Goal: Task Accomplishment & Management: Manage account settings

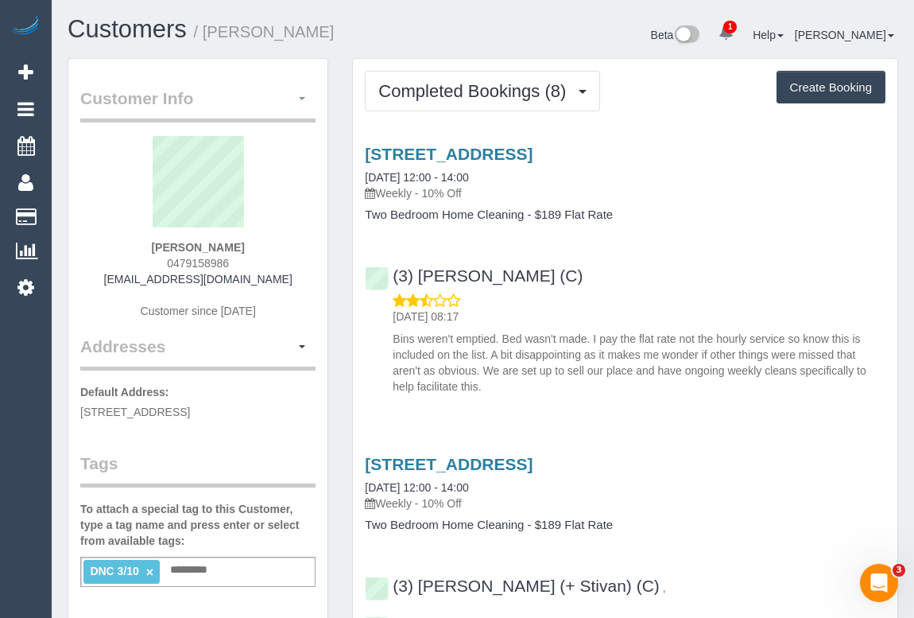
click at [305, 102] on button "button" at bounding box center [302, 99] width 27 height 25
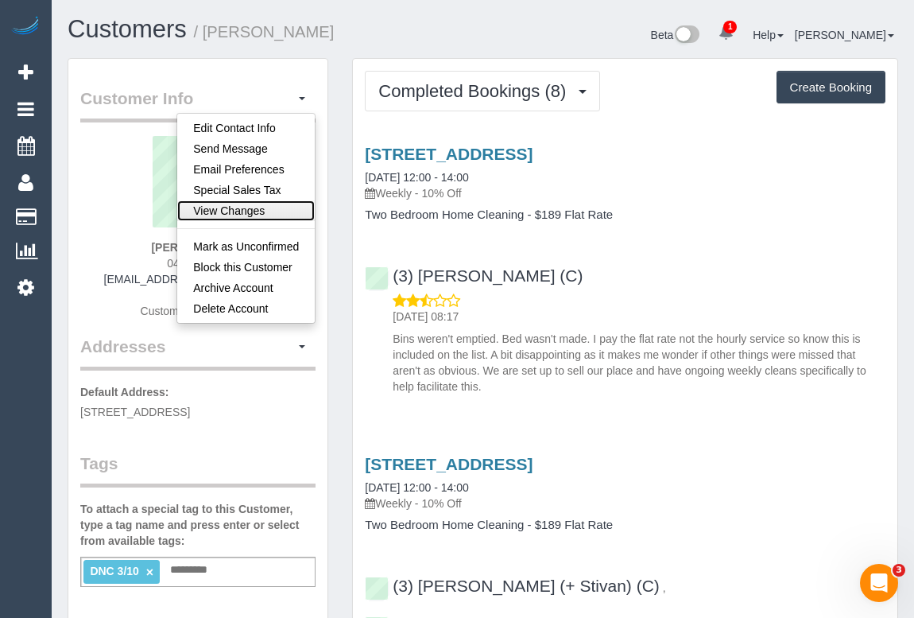
click at [262, 203] on link "View Changes" at bounding box center [246, 210] width 138 height 21
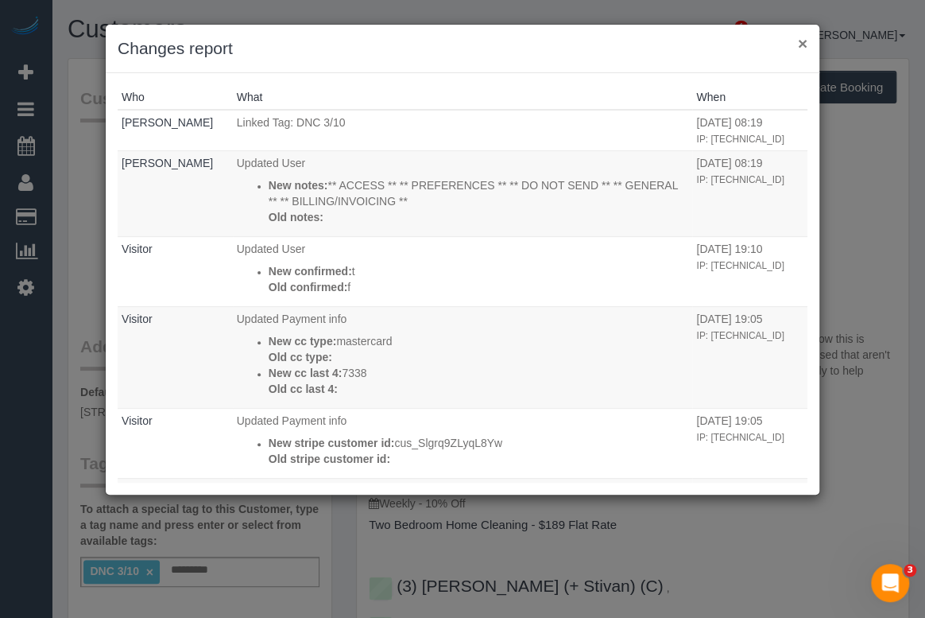
click at [798, 41] on button "×" at bounding box center [803, 43] width 10 height 17
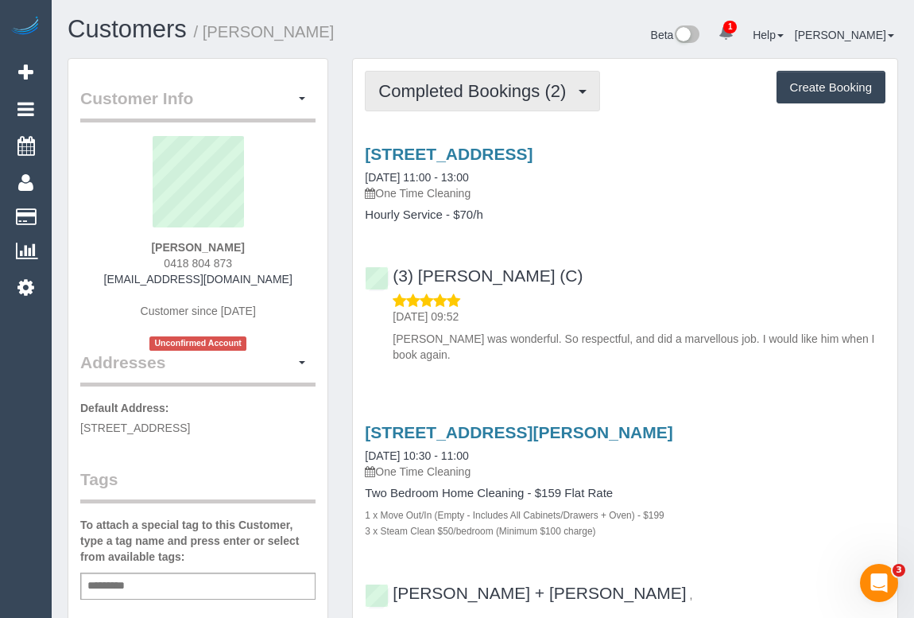
click at [479, 97] on span "Completed Bookings (2)" at bounding box center [476, 91] width 196 height 20
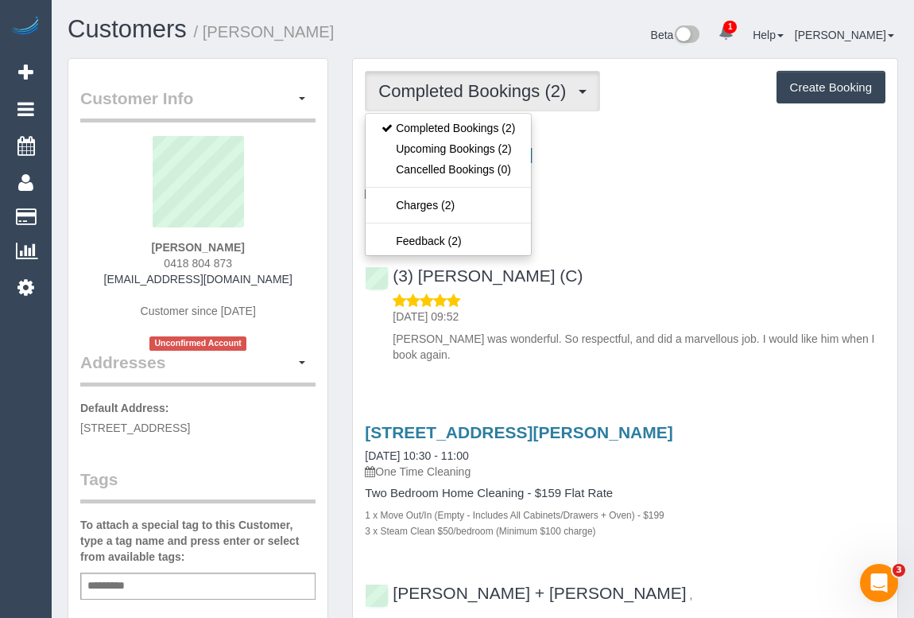
click at [690, 242] on div "[STREET_ADDRESS] [DATE] 11:00 - 13:00 One Time Cleaning Hourly Service - $70/h …" at bounding box center [625, 250] width 545 height 238
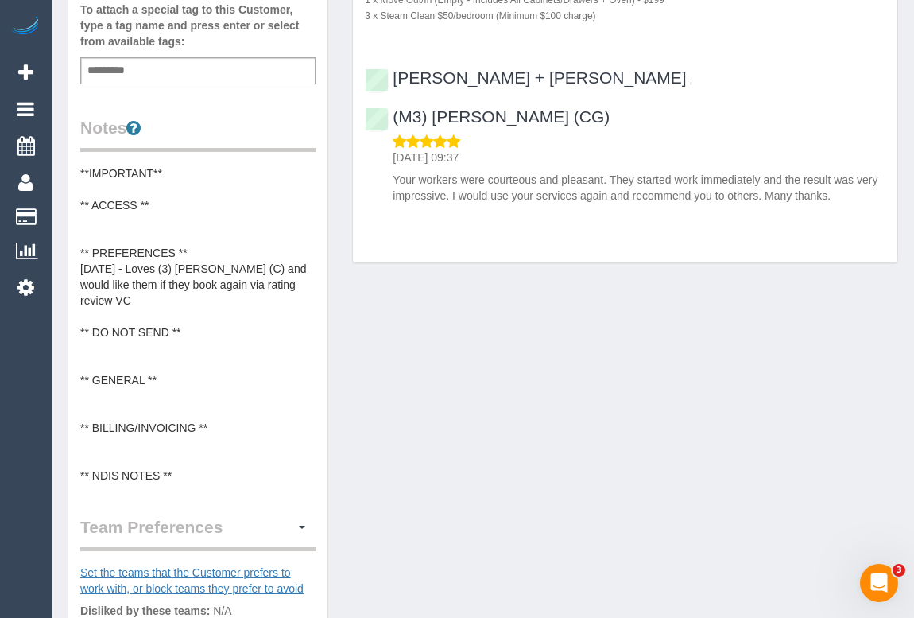
scroll to position [650, 0]
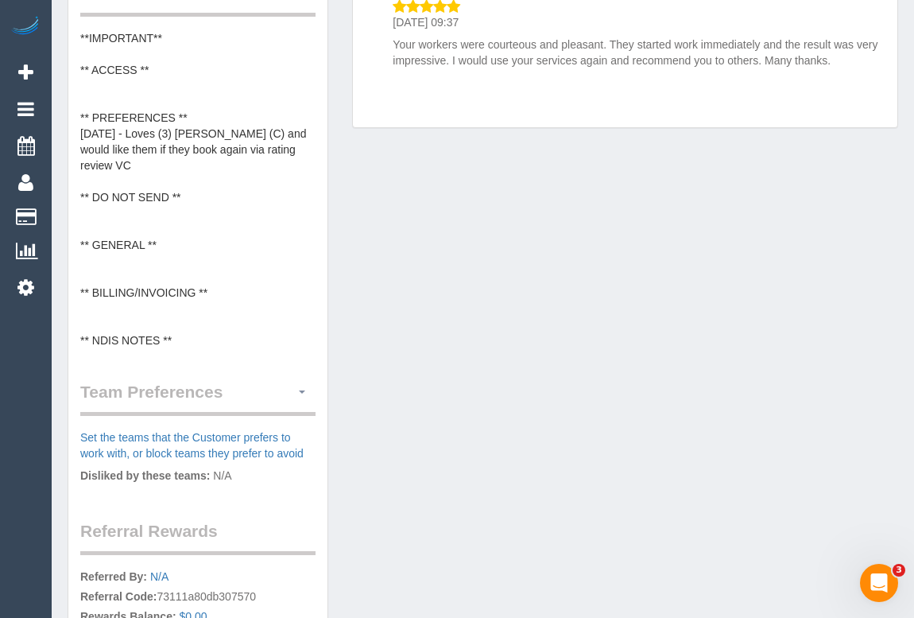
click at [304, 391] on button "button" at bounding box center [302, 392] width 27 height 25
click at [255, 415] on link "Manage Preferences" at bounding box center [247, 421] width 135 height 21
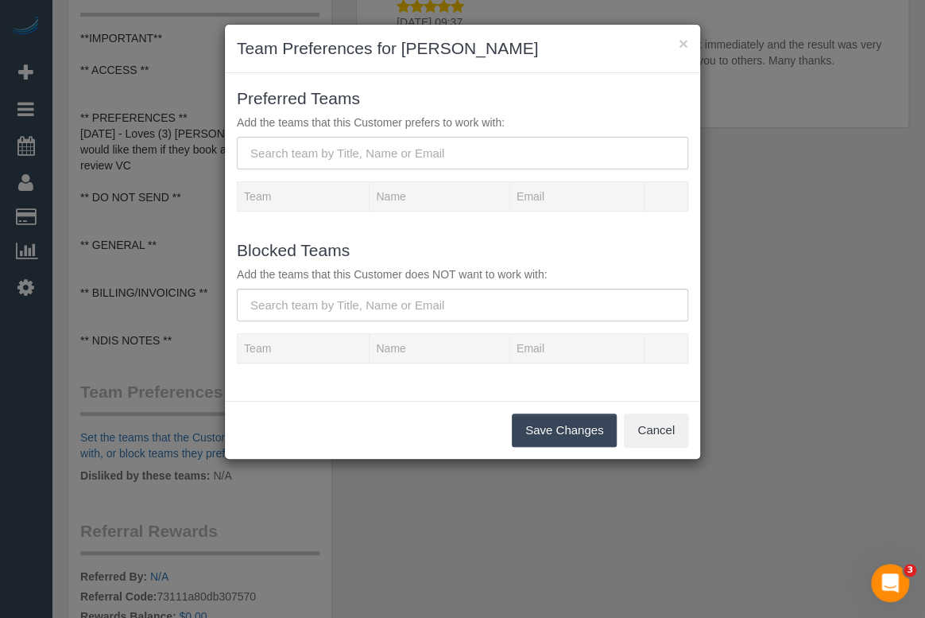
click at [366, 146] on input "text" at bounding box center [463, 153] width 452 height 33
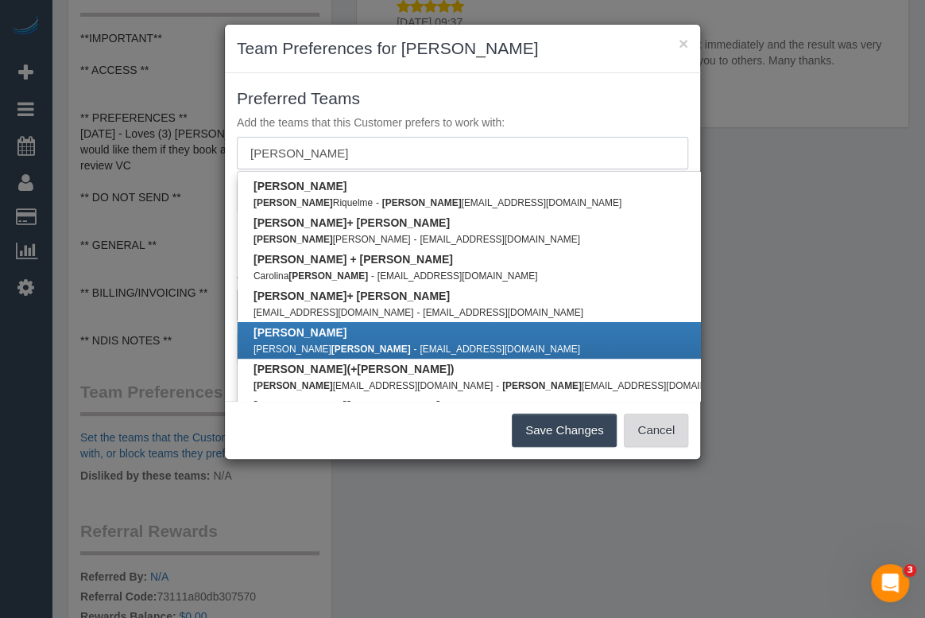
type input "[PERSON_NAME]"
click at [660, 426] on button "Cancel" at bounding box center [656, 429] width 64 height 33
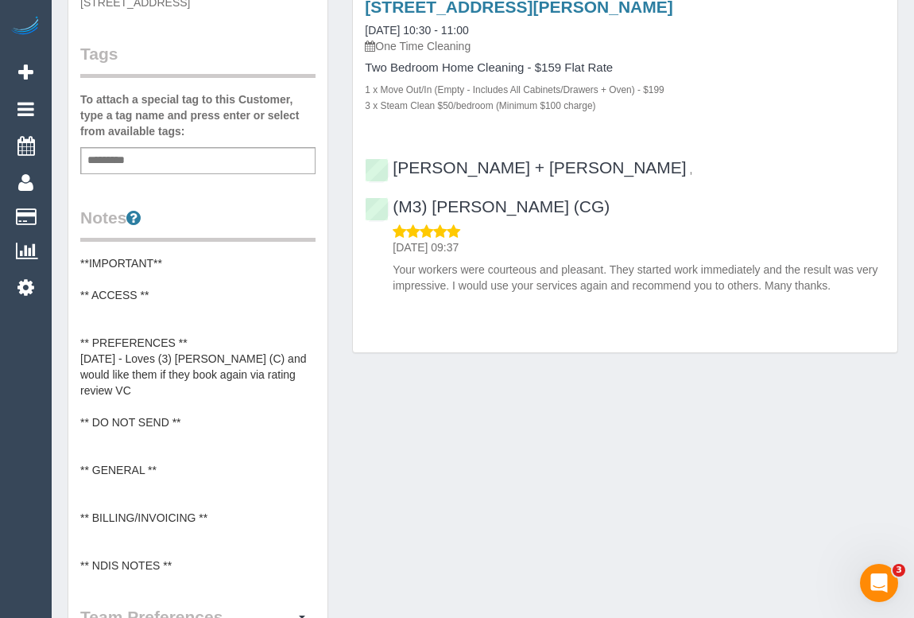
scroll to position [578, 0]
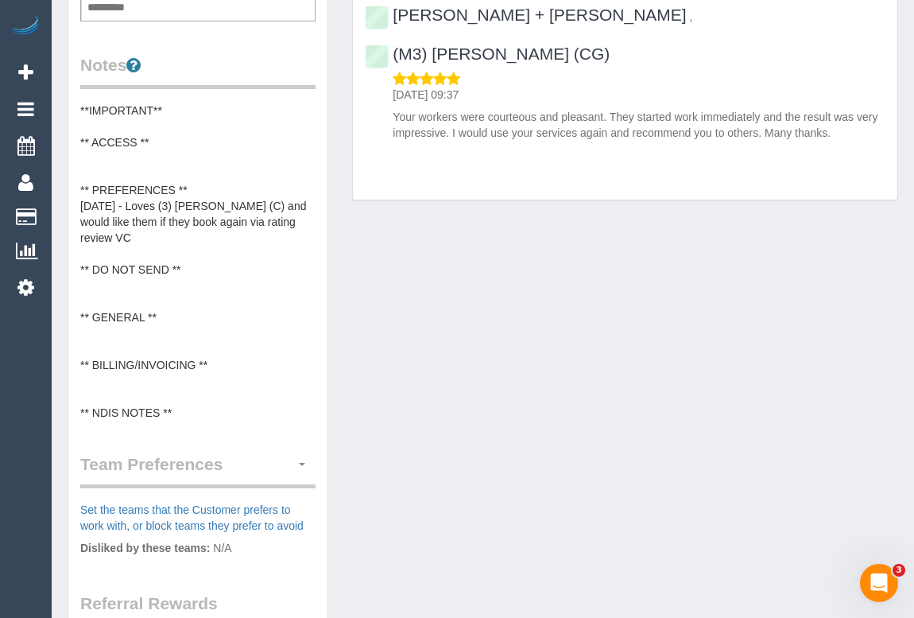
click at [302, 463] on span "button" at bounding box center [302, 464] width 6 height 3
click at [261, 486] on link "Manage Preferences" at bounding box center [247, 493] width 135 height 21
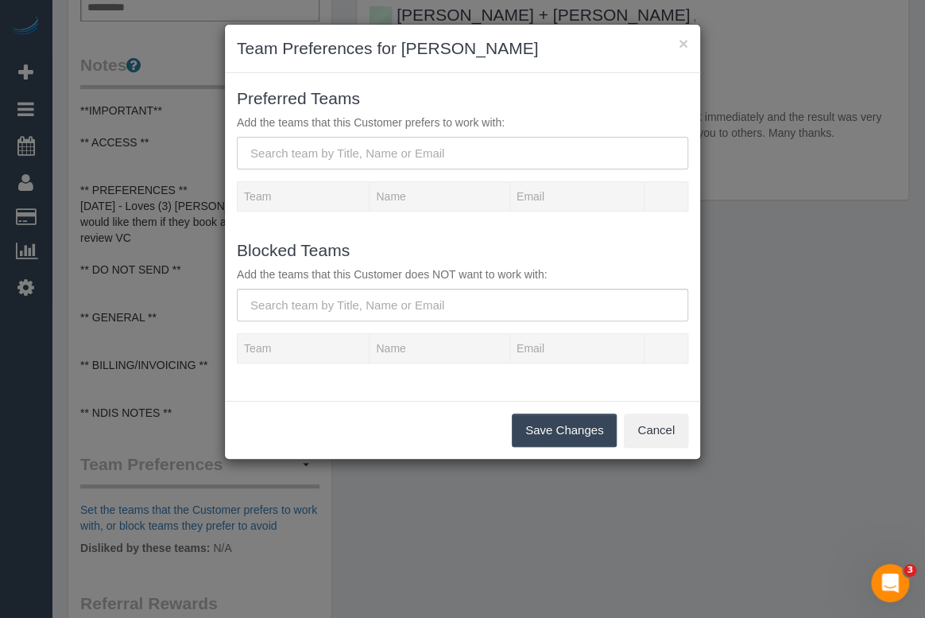
click at [320, 150] on input "text" at bounding box center [463, 153] width 452 height 33
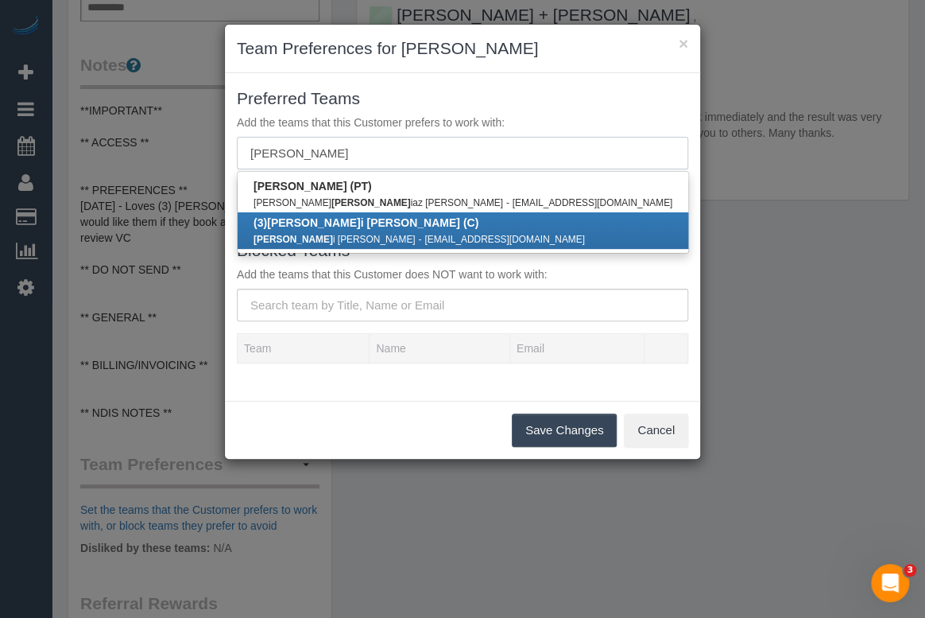
type input "[PERSON_NAME]"
click at [425, 234] on small "[EMAIL_ADDRESS][DOMAIN_NAME]" at bounding box center [505, 239] width 161 height 11
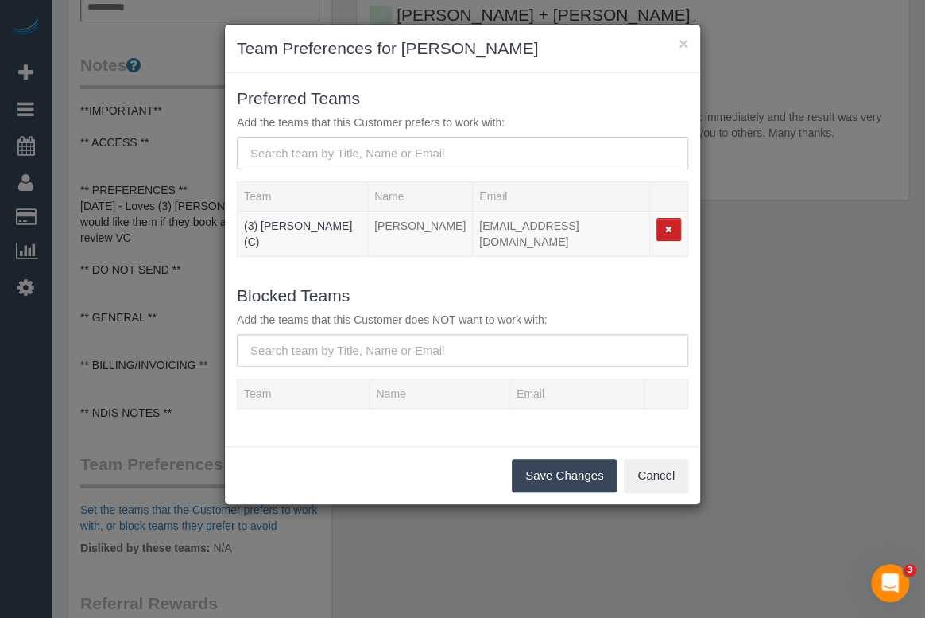
click at [560, 468] on button "Save Changes" at bounding box center [564, 475] width 105 height 33
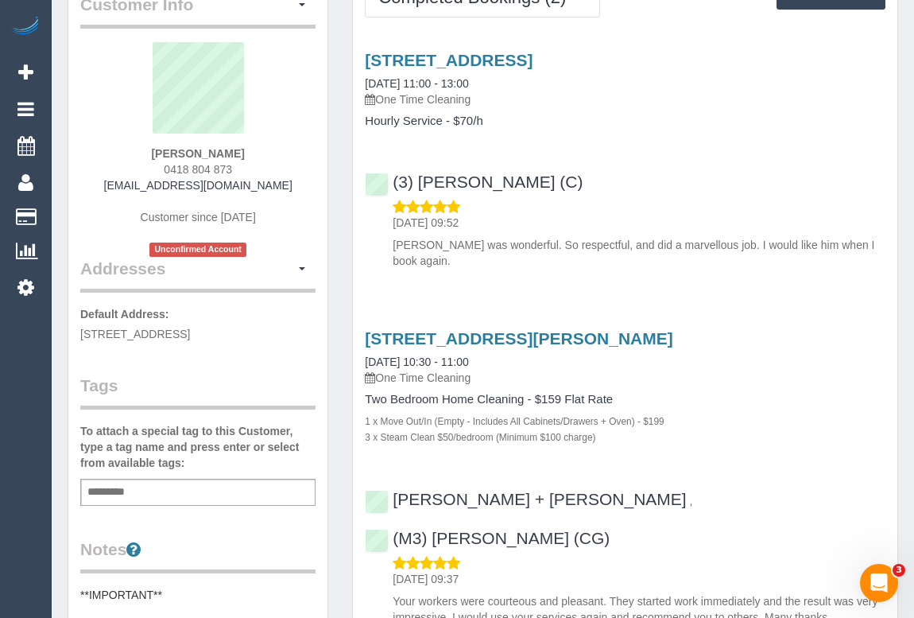
scroll to position [0, 0]
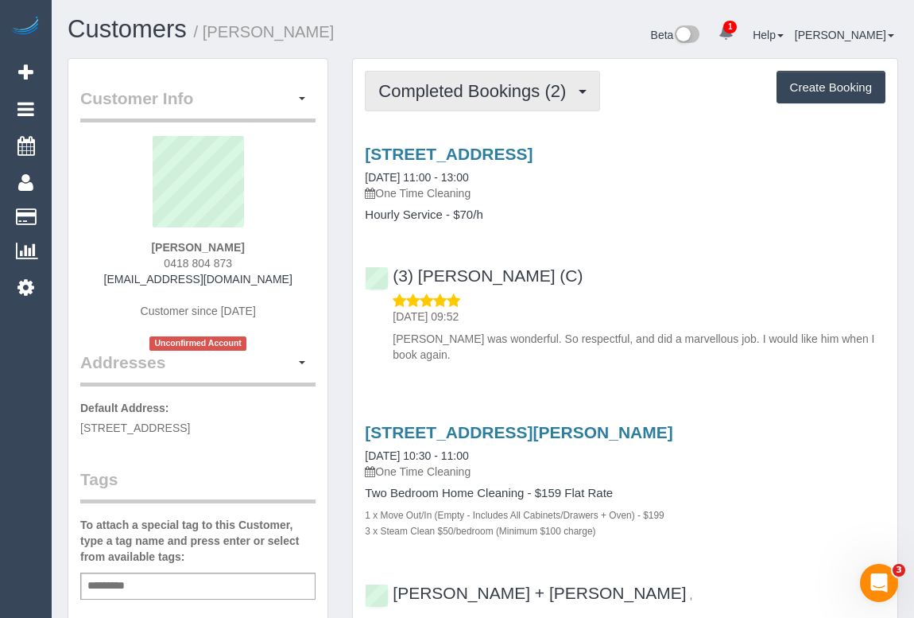
click at [461, 95] on span "Completed Bookings (2)" at bounding box center [476, 91] width 196 height 20
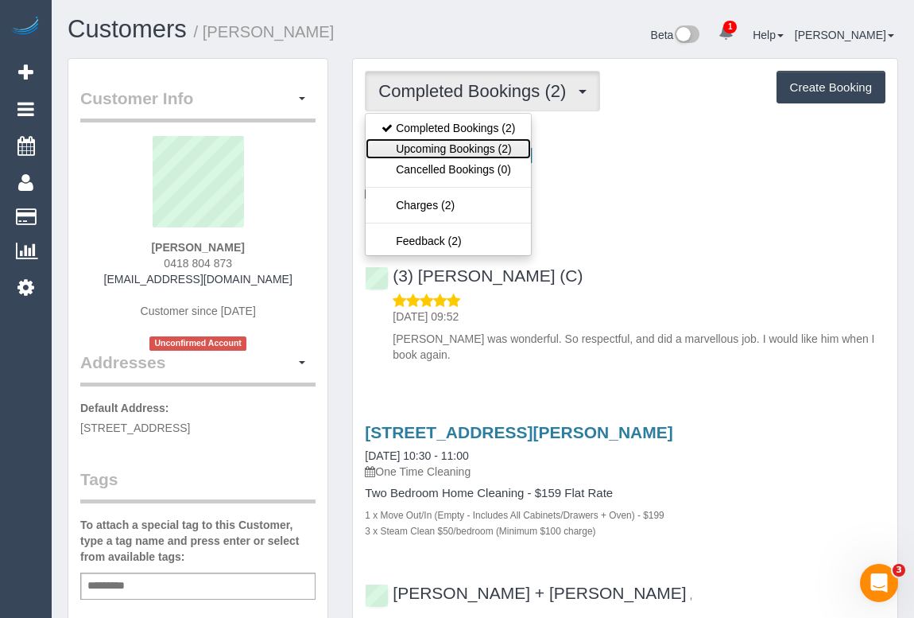
click at [463, 144] on link "Upcoming Bookings (2)" at bounding box center [448, 148] width 165 height 21
